Goal: Task Accomplishment & Management: Use online tool/utility

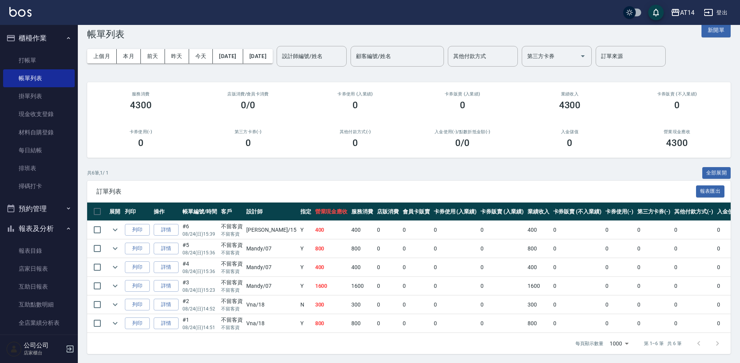
scroll to position [20, 0]
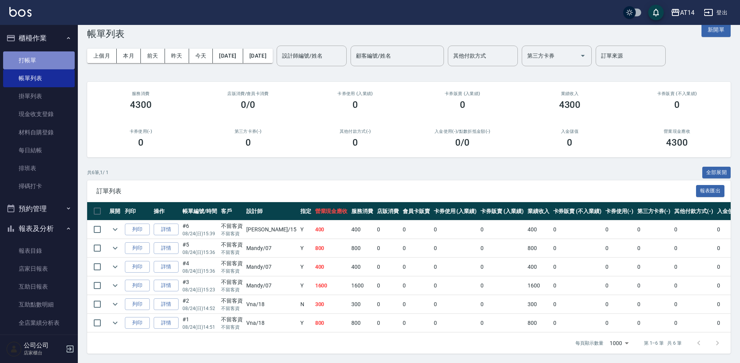
click at [48, 58] on link "打帳單" at bounding box center [39, 60] width 72 height 18
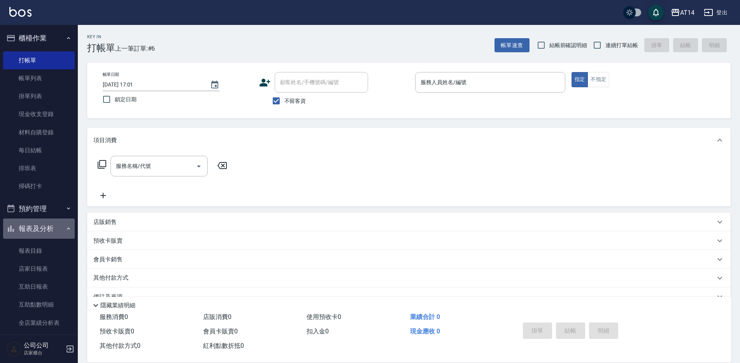
click at [66, 226] on icon "button" at bounding box center [68, 228] width 6 height 6
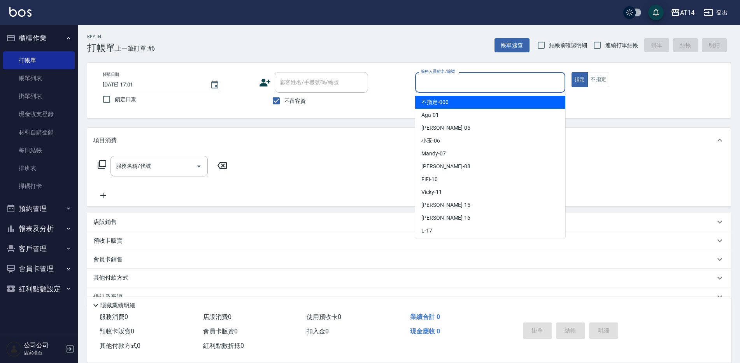
click at [428, 82] on input "服務人員姓名/編號" at bounding box center [490, 82] width 143 height 14
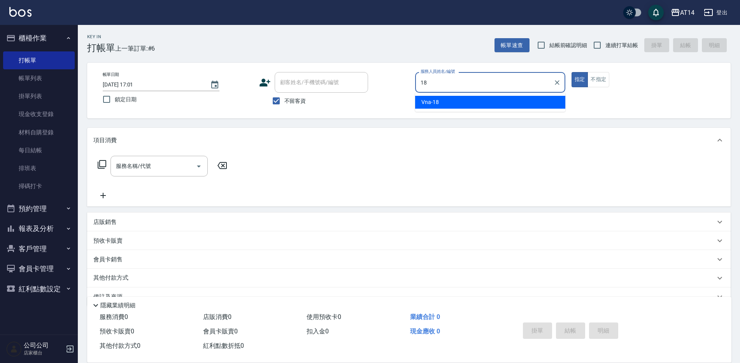
type input "Vna-18"
type button "true"
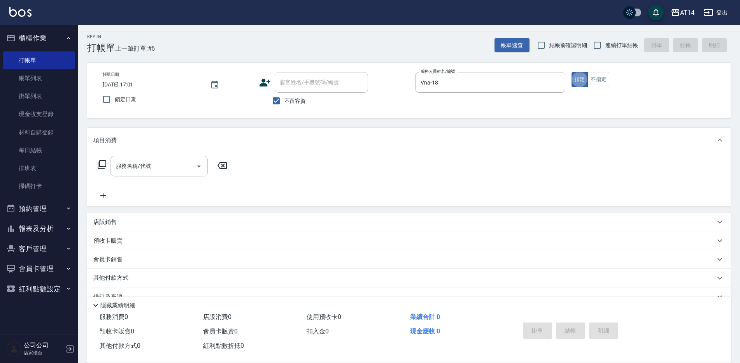
click at [168, 172] on input "服務名稱/代號" at bounding box center [153, 166] width 79 height 14
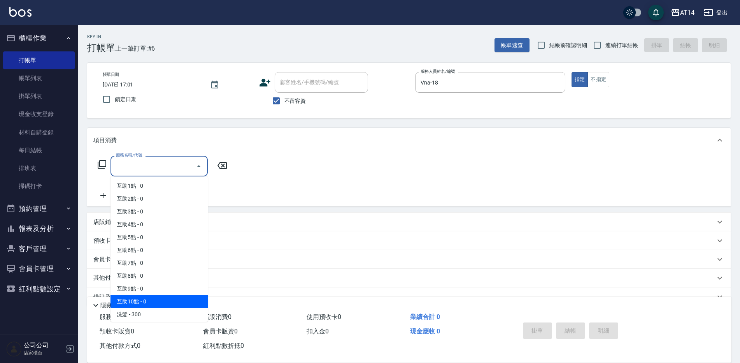
scroll to position [39, 0]
click at [141, 299] on span "剪髮 - 350" at bounding box center [158, 300] width 97 height 13
type input "剪髮(021)"
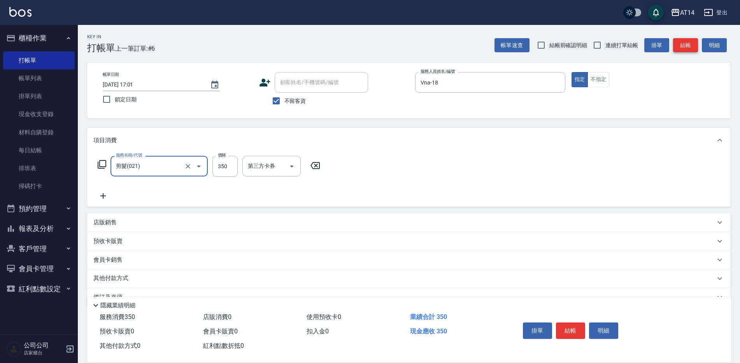
click at [684, 42] on button "結帳" at bounding box center [685, 45] width 25 height 14
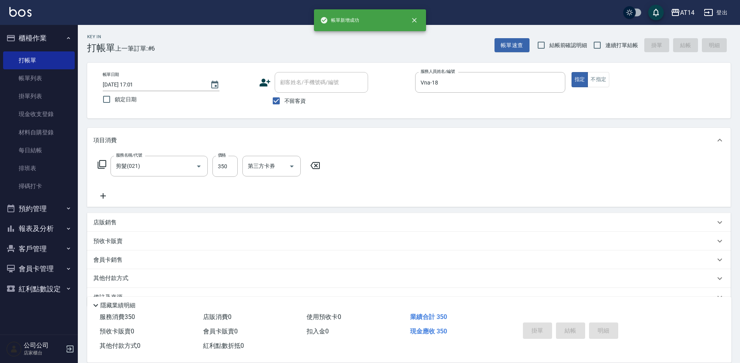
click at [48, 36] on button "櫃檯作業" at bounding box center [39, 38] width 72 height 20
